Goal: Transaction & Acquisition: Subscribe to service/newsletter

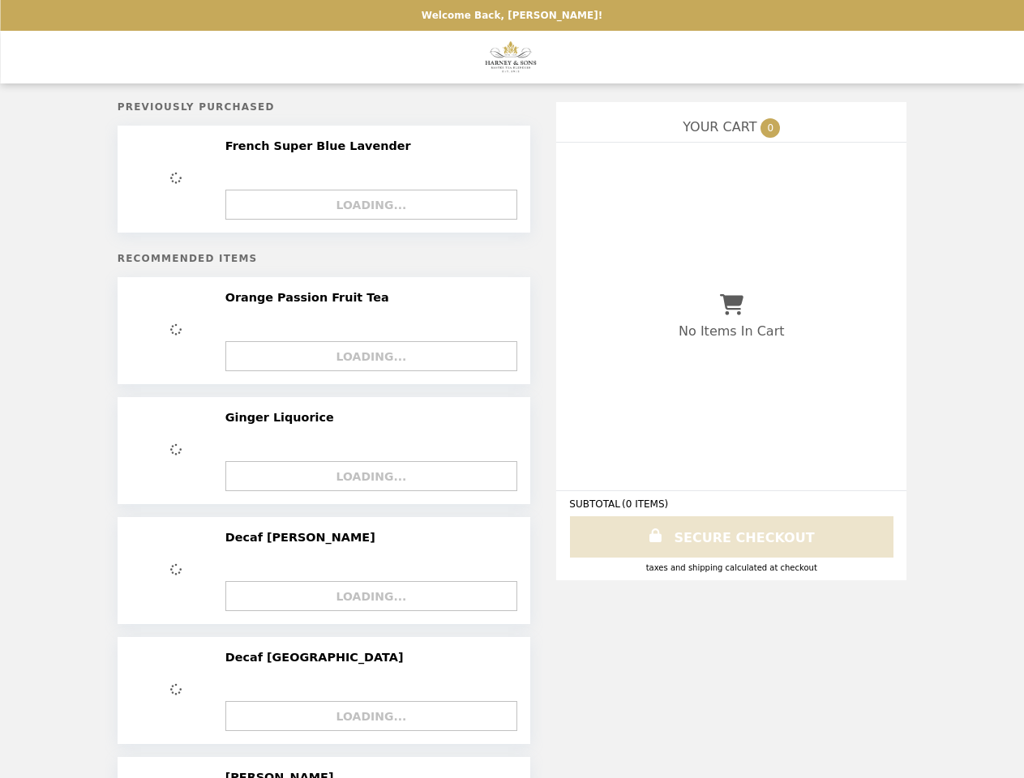
select select "**********"
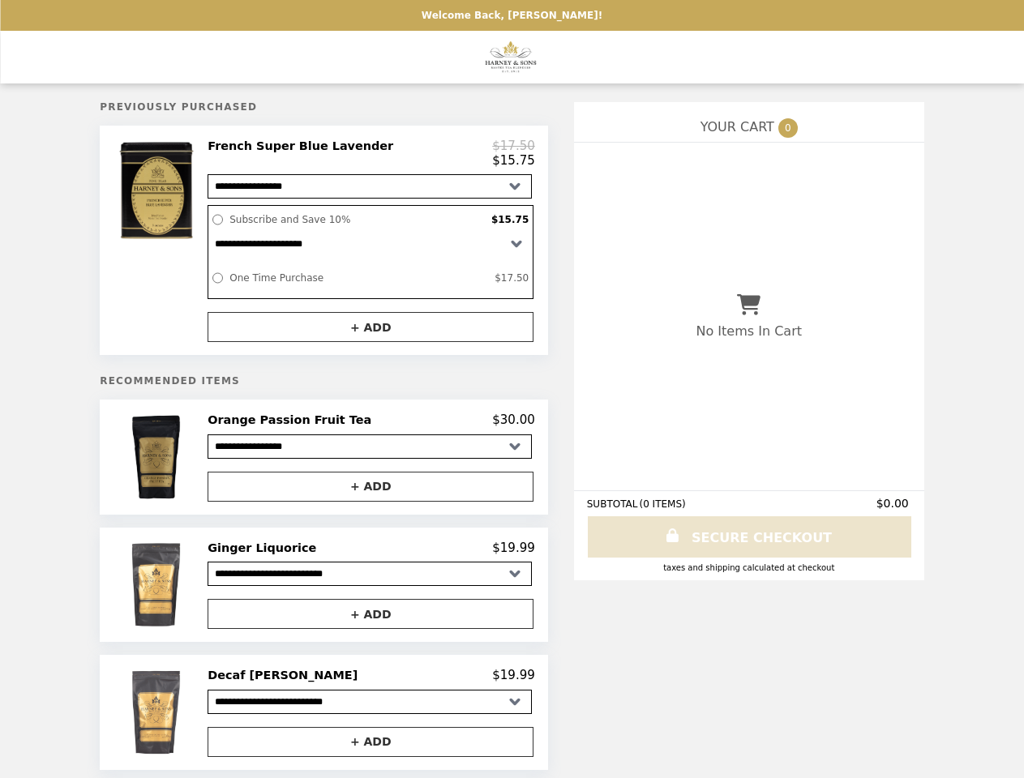
click at [199, 242] on img at bounding box center [158, 191] width 95 height 104
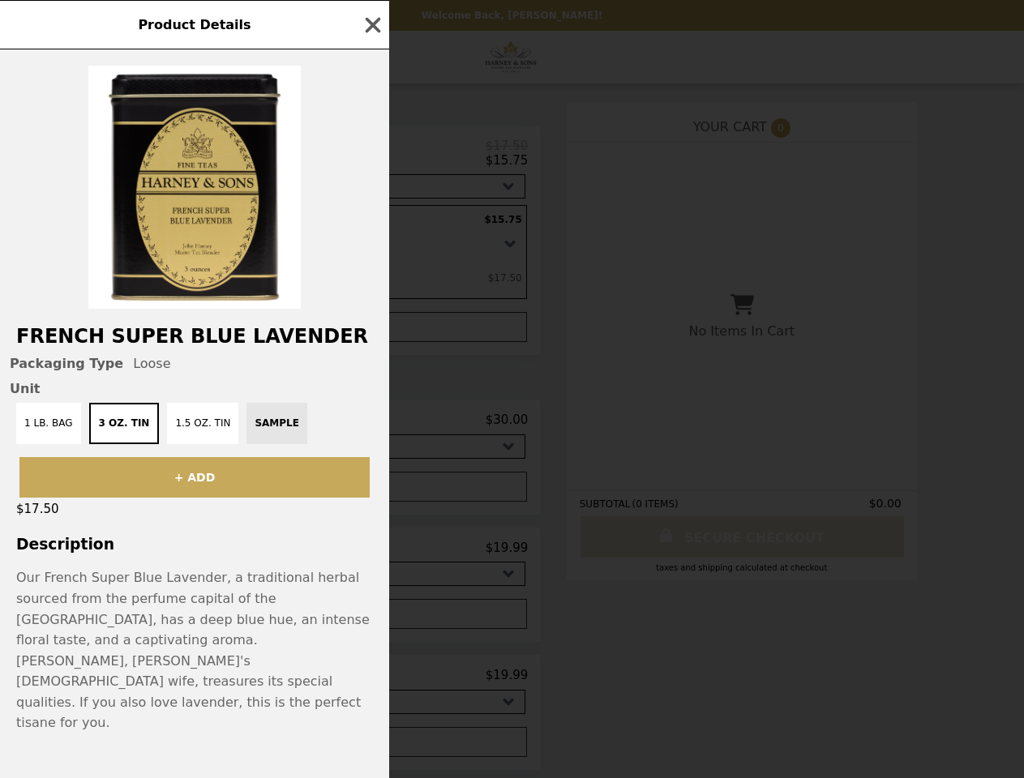
click at [370, 156] on div "Product Details French Super Blue Lavender Packaging Type Loose Unit 1 lb. Bag …" at bounding box center [512, 389] width 1024 height 778
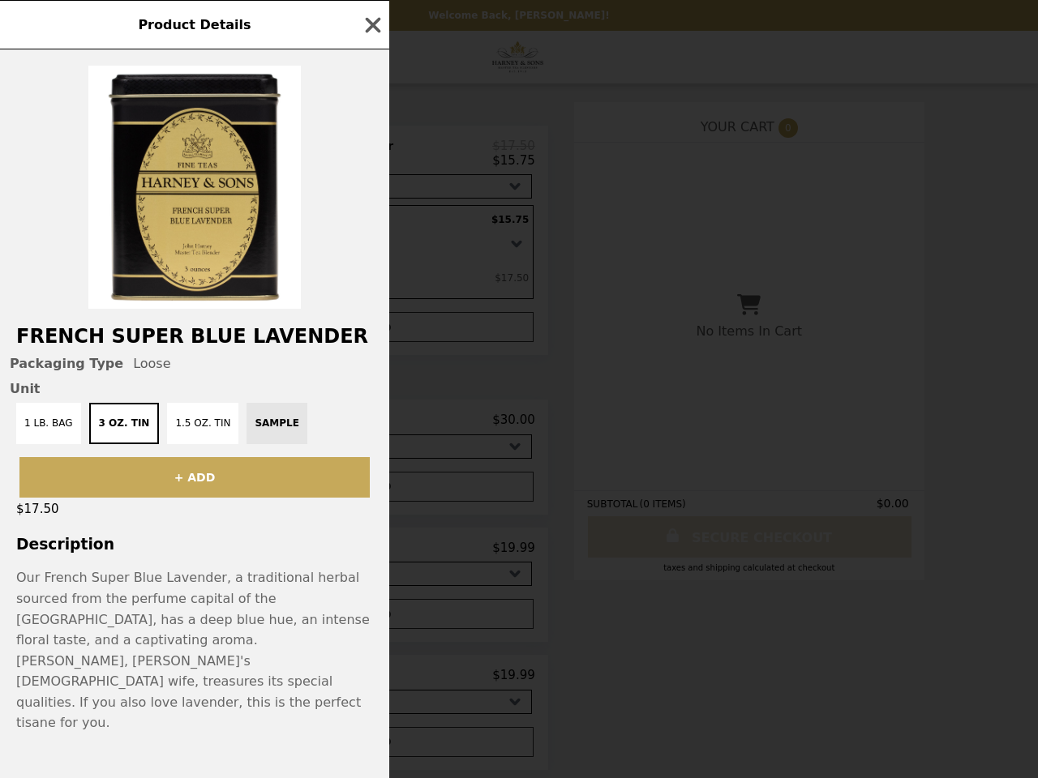
click at [370, 309] on div at bounding box center [194, 178] width 389 height 259
click at [199, 444] on button "1.5 oz. Tin" at bounding box center [202, 423] width 71 height 41
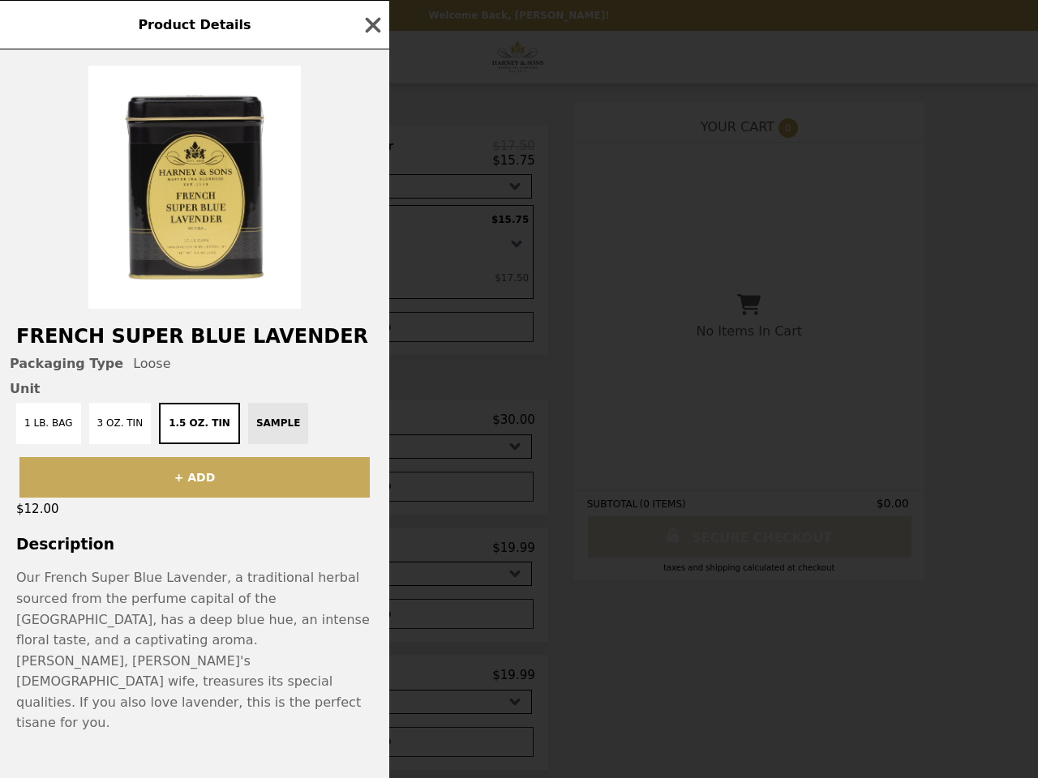
click at [370, 429] on div "Product Details French Super Blue Lavender Packaging Type Loose Unit 1 lb. Bag …" at bounding box center [519, 389] width 1038 height 778
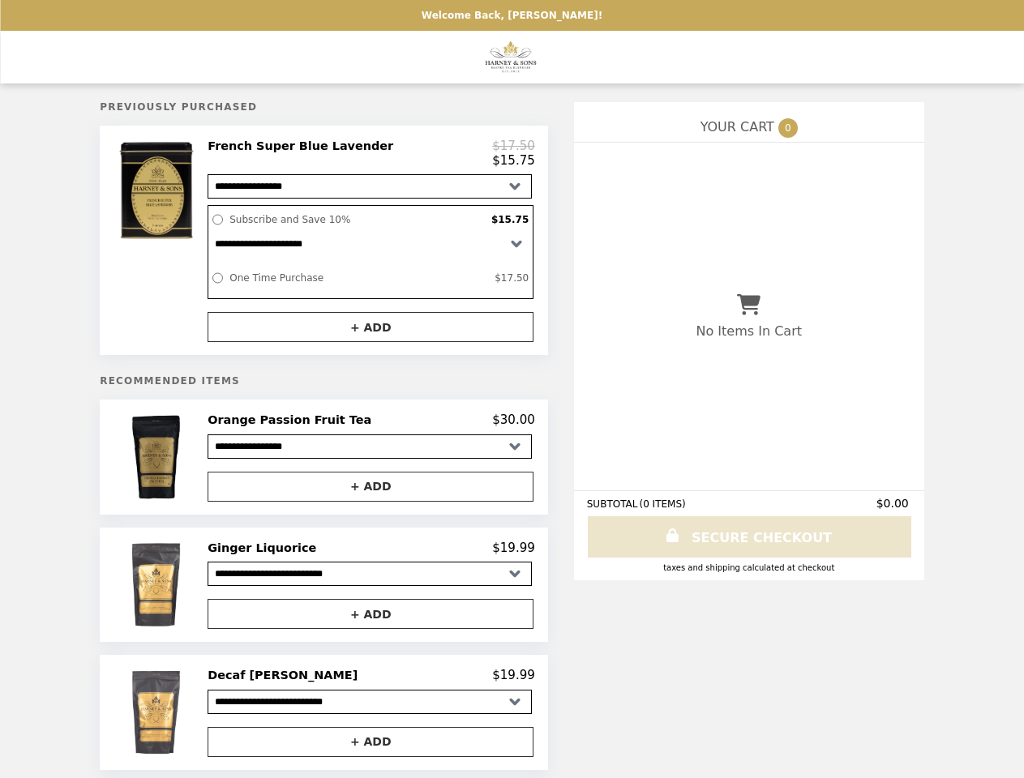
click at [370, 495] on button "+ ADD" at bounding box center [371, 487] width 326 height 30
click at [199, 594] on img at bounding box center [158, 585] width 81 height 88
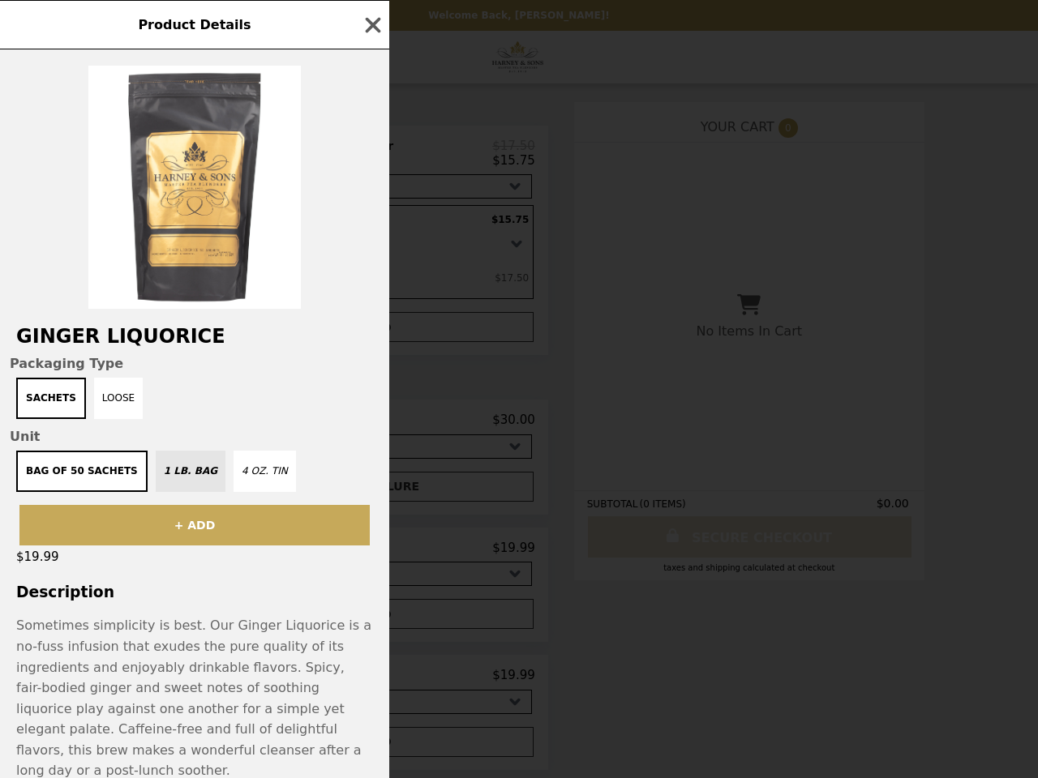
click at [370, 558] on div "Product Details Ginger Liquorice Packaging Type Sachets Loose Unit Bag of 50 Sa…" at bounding box center [519, 389] width 1038 height 778
click at [370, 624] on div "Ginger Liquorice Packaging Type Sachets Loose Unit Bag of 50 Sachets 1 lb. Bag …" at bounding box center [194, 413] width 389 height 729
click at [199, 723] on p "Sometimes simplicity is best. Our Ginger Liquorice is a no-fuss infusion that e…" at bounding box center [194, 698] width 357 height 166
